Goal: Task Accomplishment & Management: Use online tool/utility

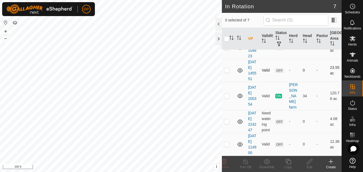
scroll to position [103, 0]
click at [226, 142] on p-checkbox at bounding box center [226, 144] width 5 height 4
checkbox input "true"
click at [217, 38] on div at bounding box center [218, 38] width 6 height 13
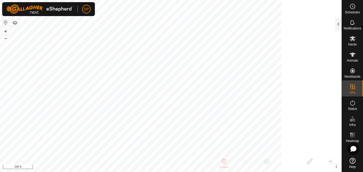
scroll to position [321, 0]
click at [337, 26] on div at bounding box center [338, 24] width 6 height 13
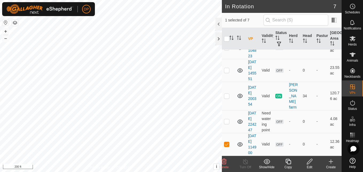
checkbox input "true"
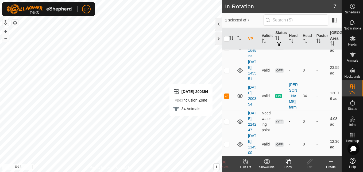
click at [225, 142] on p-checkbox at bounding box center [226, 144] width 5 height 4
checkbox input "true"
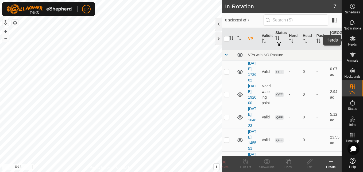
click at [352, 39] on icon at bounding box center [352, 38] width 6 height 5
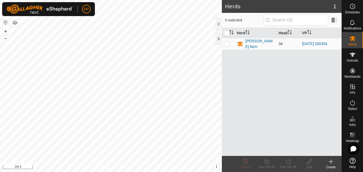
click at [225, 43] on p-checkbox at bounding box center [226, 43] width 5 height 4
checkbox input "true"
click at [287, 159] on icon at bounding box center [288, 161] width 7 height 6
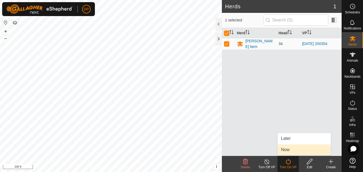
click at [290, 148] on link "Now" at bounding box center [304, 149] width 53 height 11
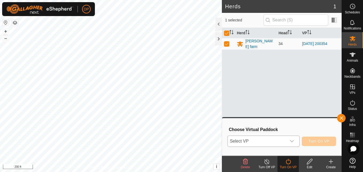
click at [289, 141] on div "dropdown trigger" at bounding box center [291, 140] width 11 height 11
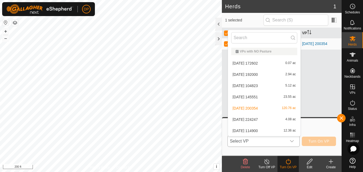
click at [285, 130] on li "[DATE] 114900 12.36 ac" at bounding box center [264, 130] width 72 height 11
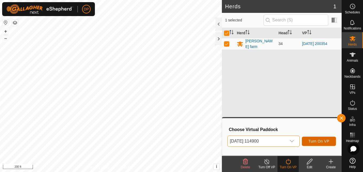
click at [318, 141] on span "Turn On VP" at bounding box center [318, 141] width 21 height 4
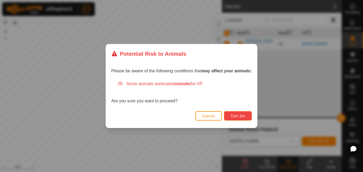
click at [237, 116] on span "Turn On" at bounding box center [238, 116] width 14 height 4
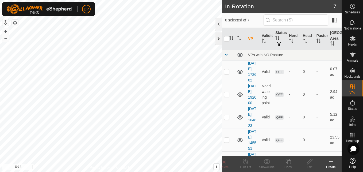
click at [219, 40] on div at bounding box center [218, 38] width 6 height 13
